Goal: Task Accomplishment & Management: Manage account settings

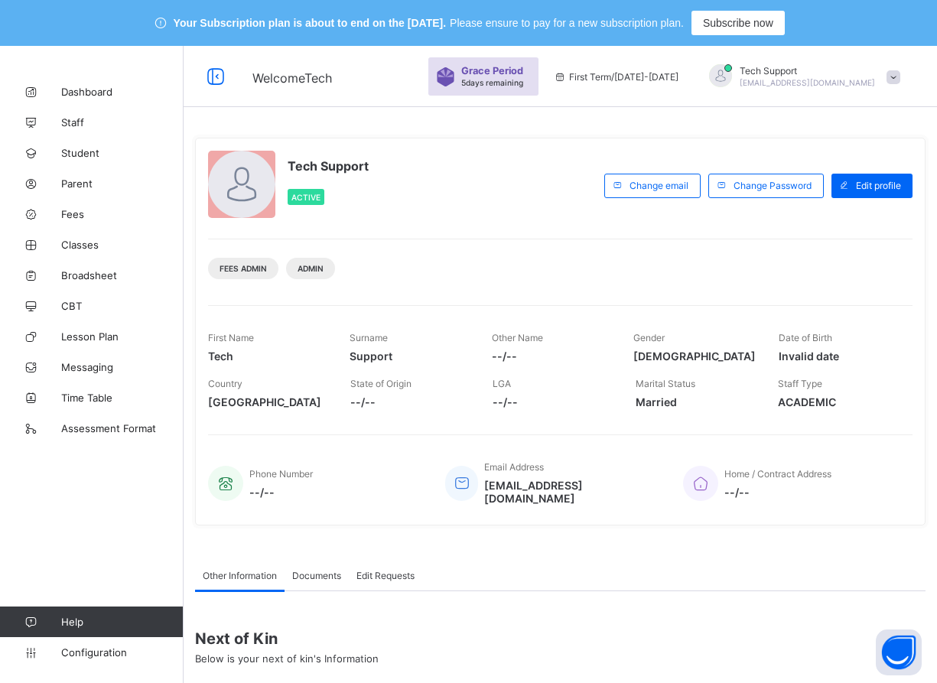
click at [900, 81] on span at bounding box center [893, 77] width 14 height 14
click at [860, 190] on span "Subscription" at bounding box center [838, 195] width 76 height 11
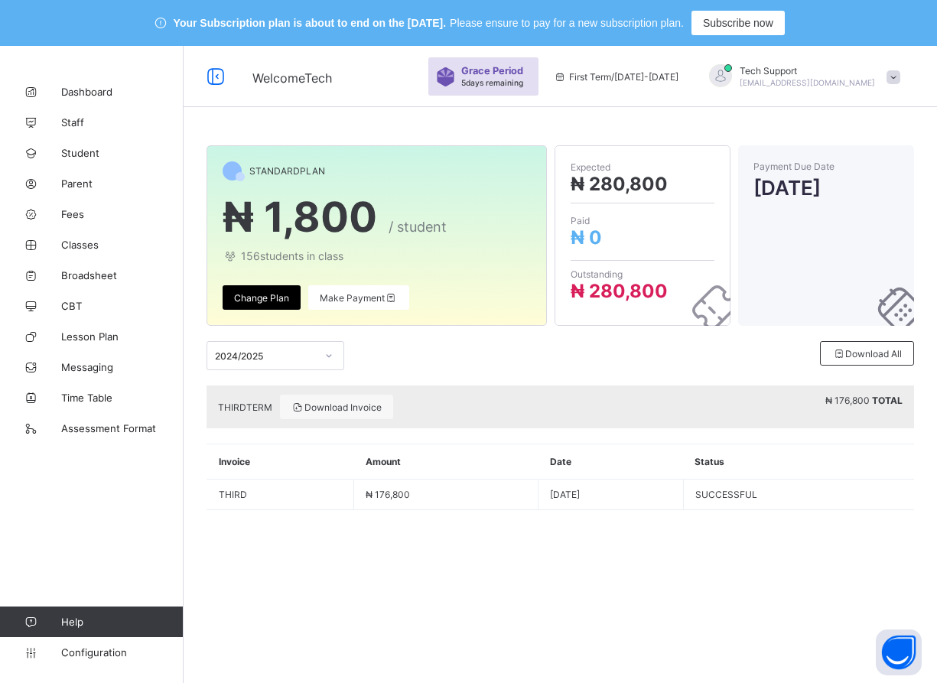
click at [317, 350] on div at bounding box center [329, 355] width 26 height 24
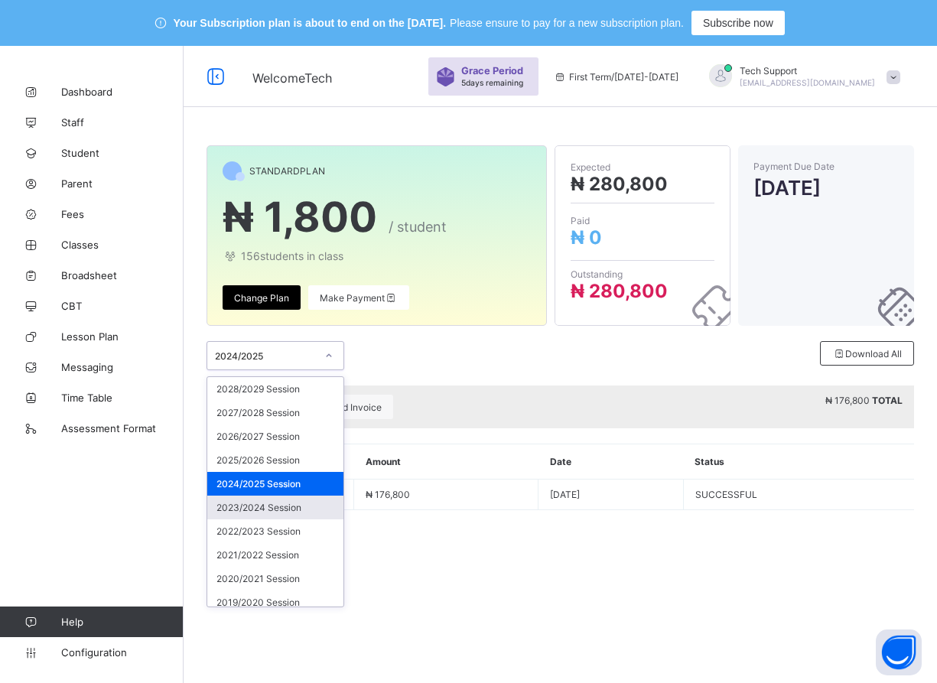
click at [291, 510] on div "2023/2024 Session" at bounding box center [275, 508] width 136 height 24
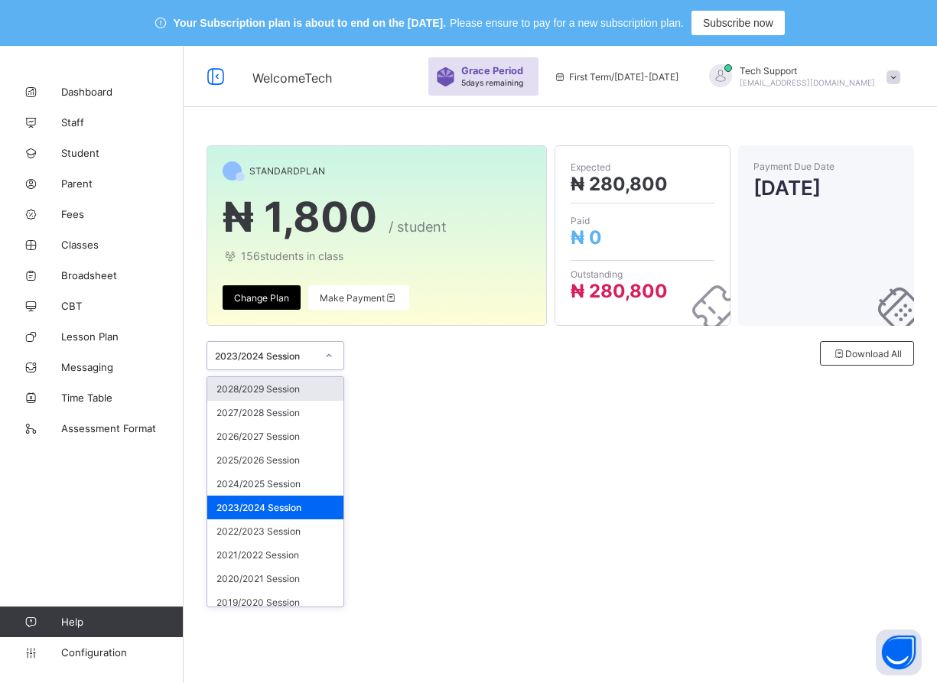
click at [317, 363] on div at bounding box center [329, 355] width 26 height 24
click at [296, 482] on div "2024/2025 Session" at bounding box center [275, 484] width 136 height 24
